Goal: Task Accomplishment & Management: Complete application form

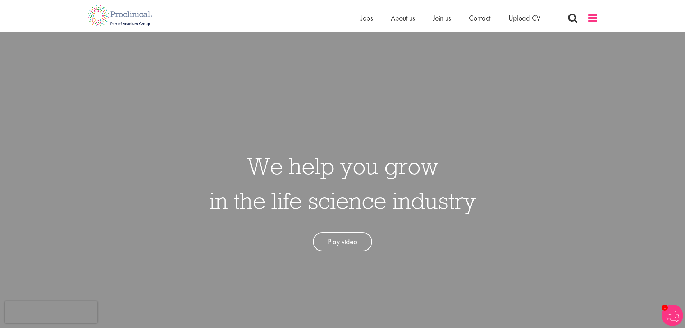
click at [592, 18] on span at bounding box center [592, 18] width 11 height 11
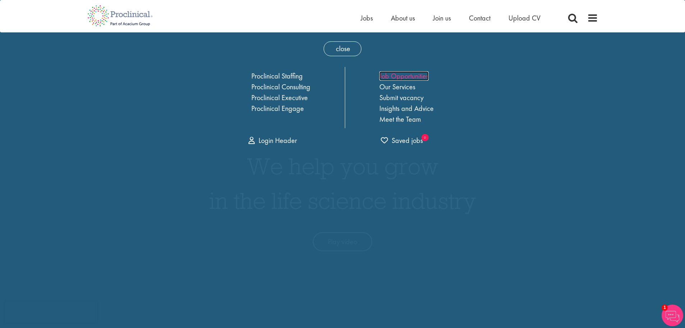
click at [404, 76] on link "Job Opportunities" at bounding box center [404, 75] width 49 height 9
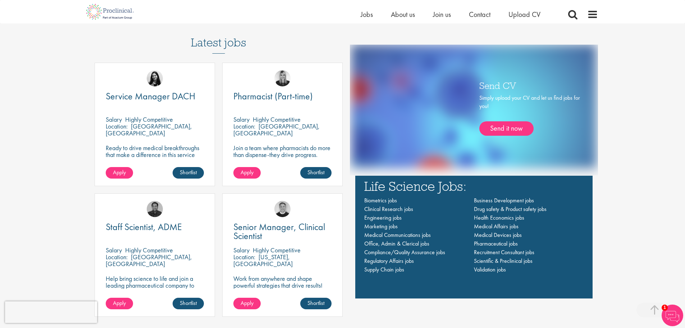
scroll to position [468, 0]
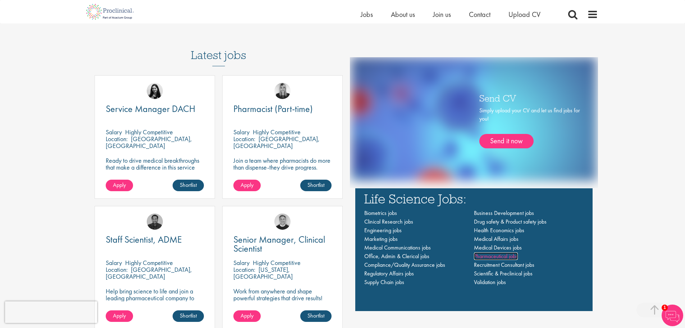
click at [500, 255] on span "Pharmaceutical jobs" at bounding box center [496, 256] width 44 height 8
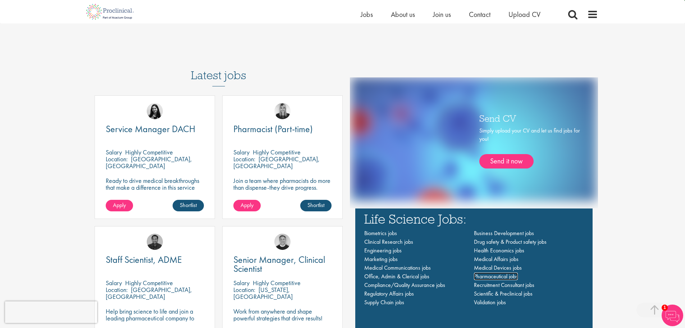
scroll to position [504, 0]
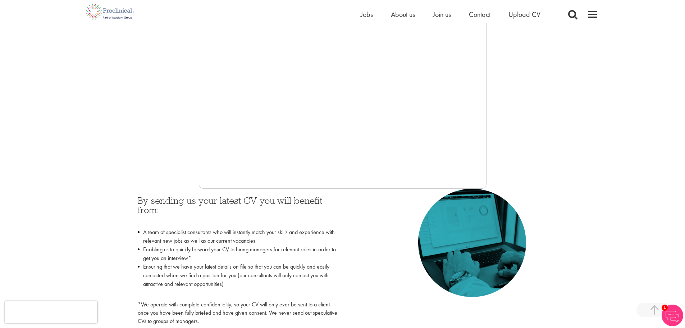
scroll to position [187, 0]
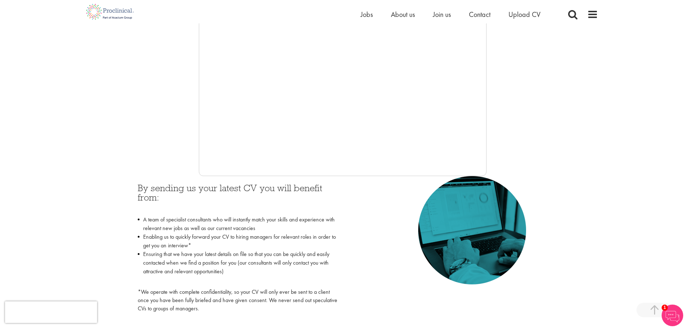
click at [344, 184] on div "By sending us your latest CV you will benefit from: A team of specialist consul…" at bounding box center [342, 246] width 421 height 140
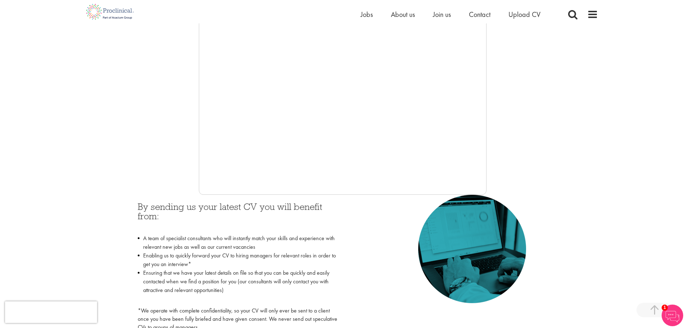
scroll to position [8, 0]
